Goal: Information Seeking & Learning: Learn about a topic

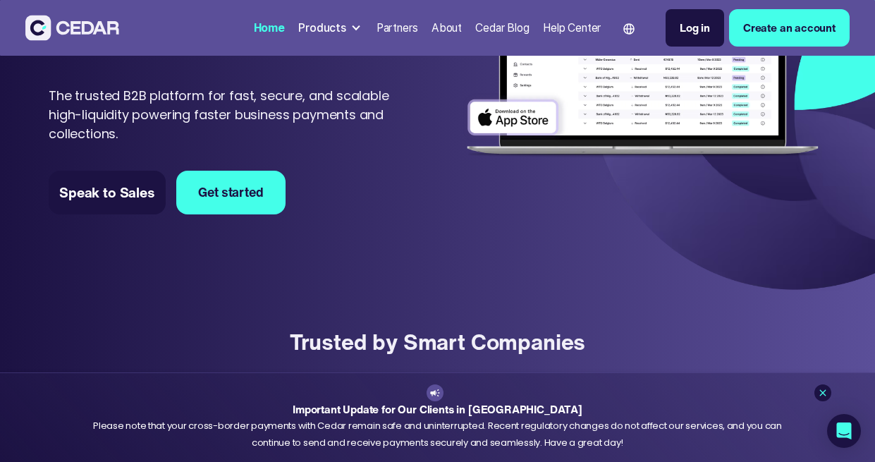
scroll to position [185, 0]
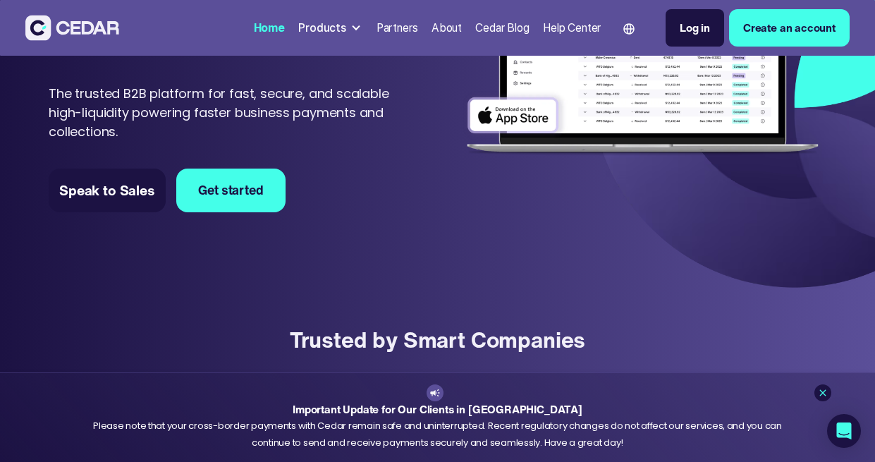
click at [350, 24] on div at bounding box center [355, 28] width 11 height 11
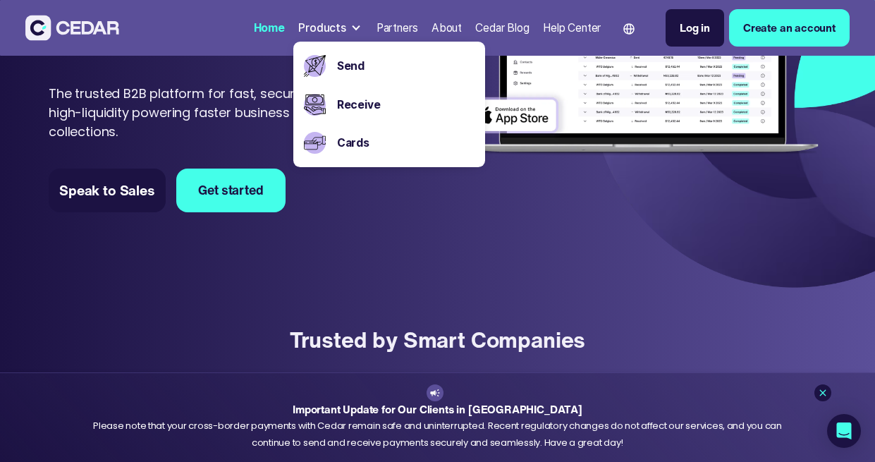
click at [410, 240] on div "Simplifying Cross Border Payments in Emerging and Global Markets Simplifying Cr…" at bounding box center [438, 81] width 778 height 337
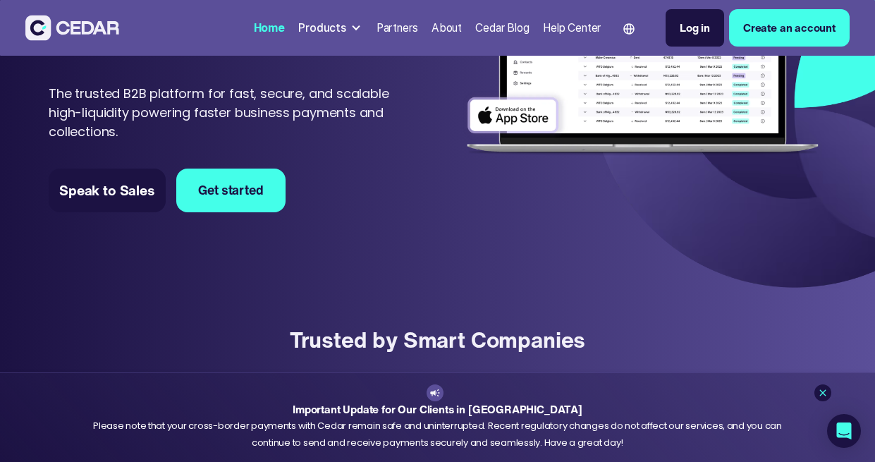
click at [446, 25] on div "About" at bounding box center [447, 28] width 30 height 16
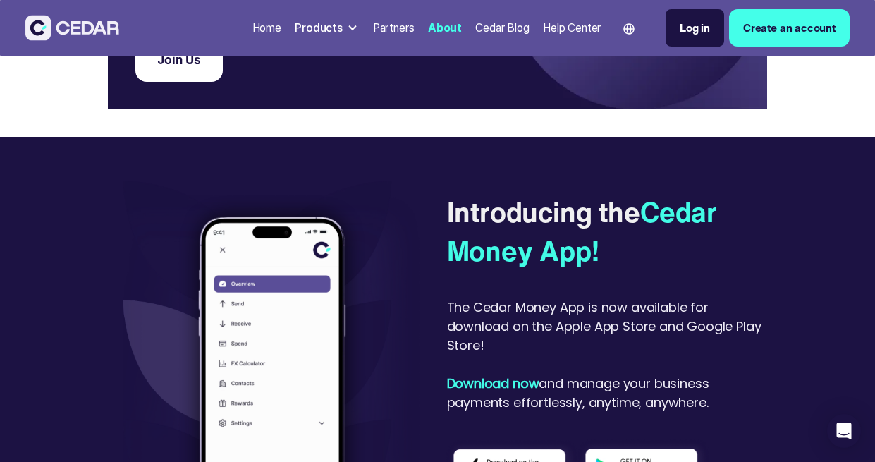
scroll to position [2777, 0]
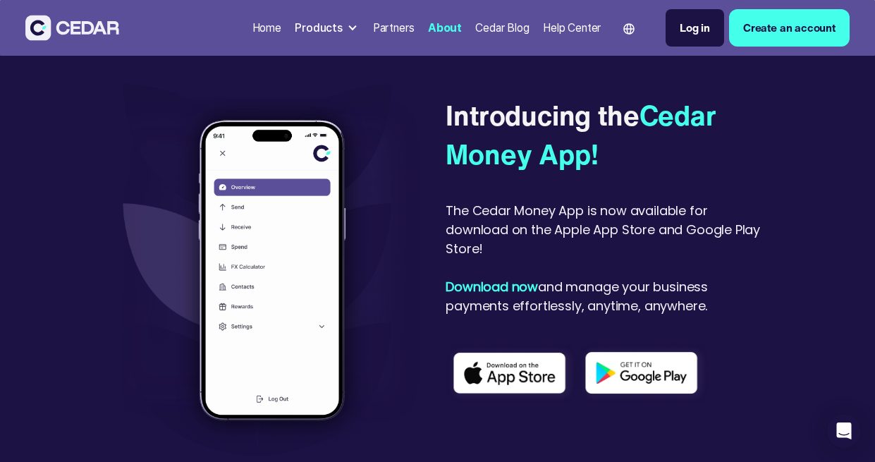
click at [347, 26] on div at bounding box center [352, 28] width 11 height 11
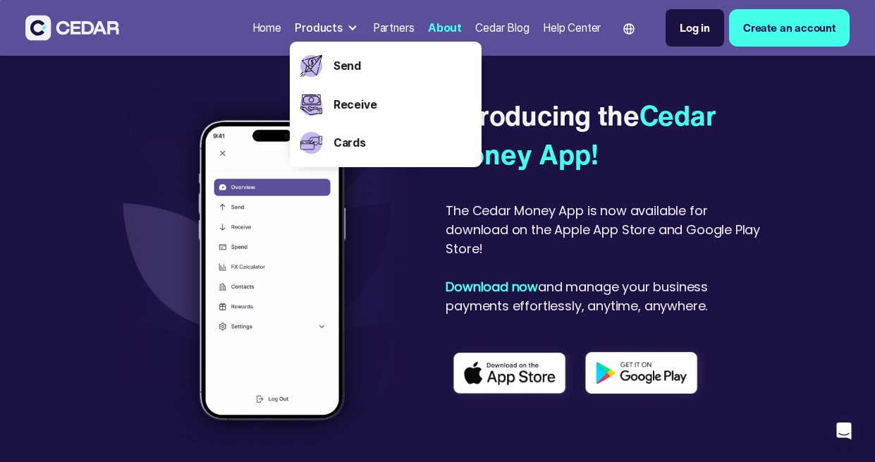
click at [399, 27] on div "Partners" at bounding box center [394, 28] width 42 height 16
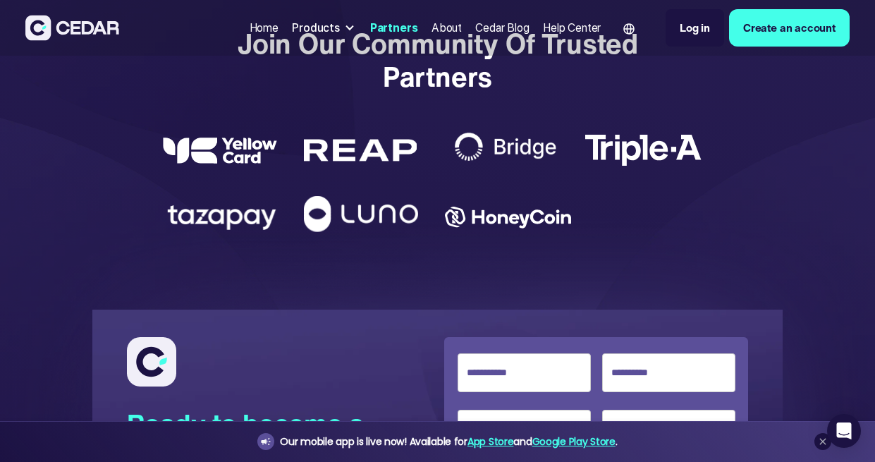
scroll to position [2197, 0]
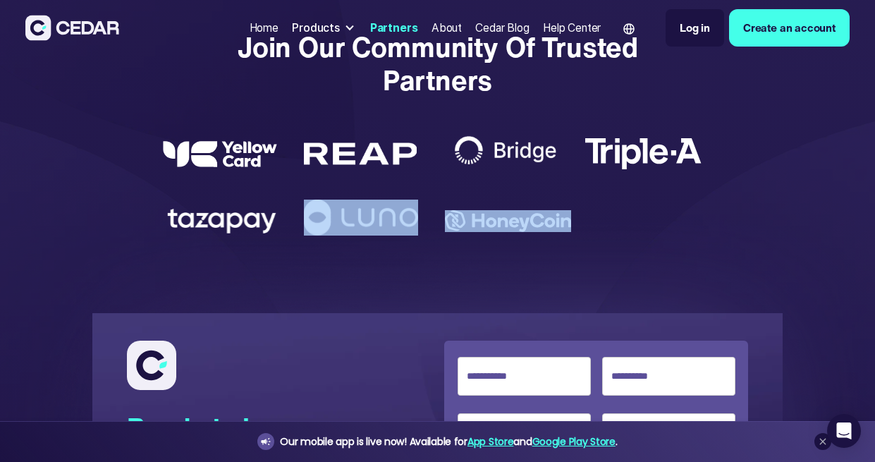
drag, startPoint x: 573, startPoint y: 223, endPoint x: 479, endPoint y: 224, distance: 93.8
click at [479, 224] on div at bounding box center [437, 183] width 549 height 121
click at [588, 226] on div at bounding box center [437, 183] width 549 height 121
